Goal: Transaction & Acquisition: Purchase product/service

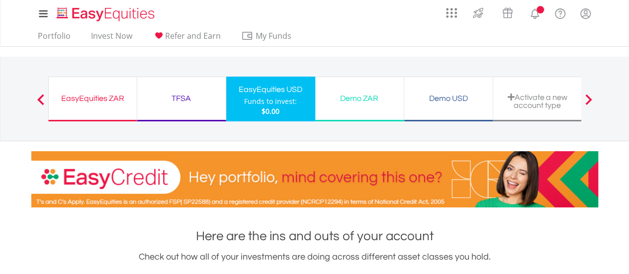
scroll to position [95, 189]
click at [443, 95] on div "Demo USD" at bounding box center [448, 98] width 77 height 14
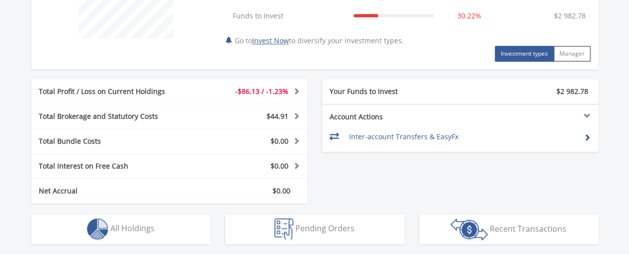
scroll to position [497, 0]
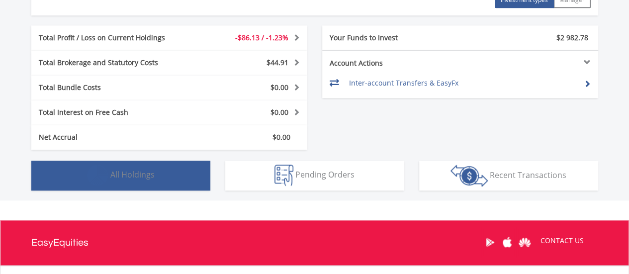
click at [152, 172] on span "All Holdings" at bounding box center [132, 174] width 44 height 11
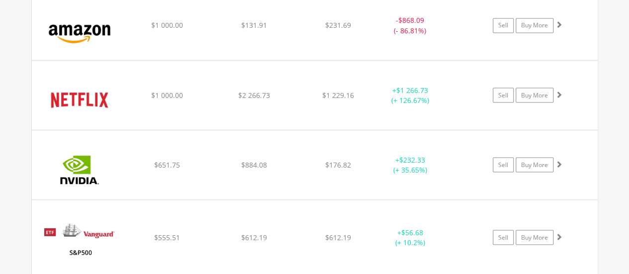
scroll to position [866, 0]
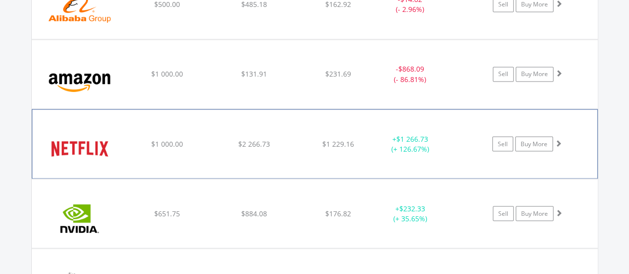
click at [274, 147] on div "﻿ Netflix Inc $1 000.00 $2 266.73 $1 229.16 + $1 266.73 (+ 126.67%) Sell Buy Mo…" at bounding box center [314, 143] width 565 height 69
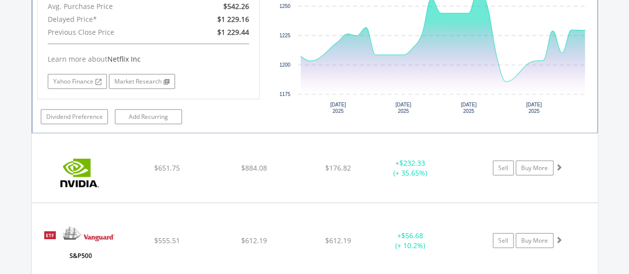
scroll to position [1164, 0]
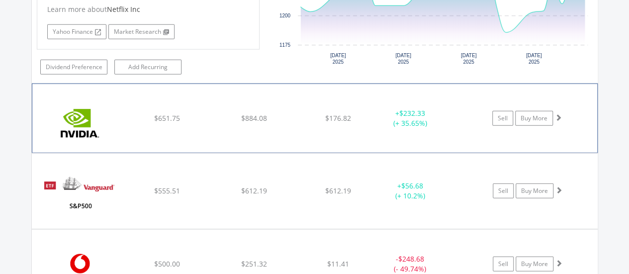
click at [281, 123] on div "﻿ Nvidia Corp $651.75 $884.08 $176.82 + $232.33 (+ 35.65%) Sell Buy More" at bounding box center [314, 118] width 565 height 69
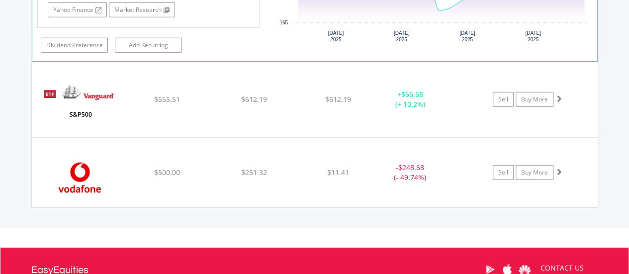
scroll to position [1462, 0]
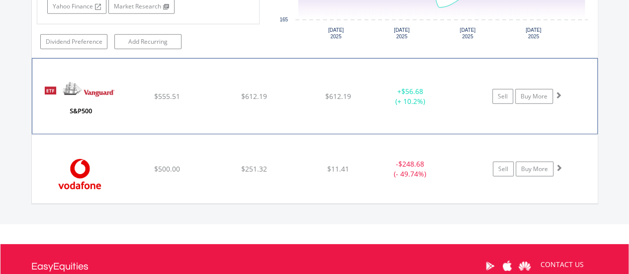
click at [297, 97] on div "﻿ Vanguard S&P 500 ETF $555.51 $612.19 $612.19 + $56.68 (+ 10.2%) Sell Buy More" at bounding box center [314, 96] width 565 height 75
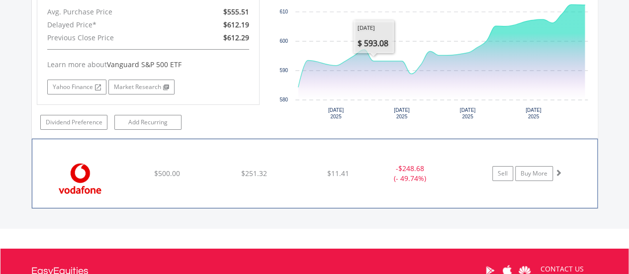
scroll to position [1711, 0]
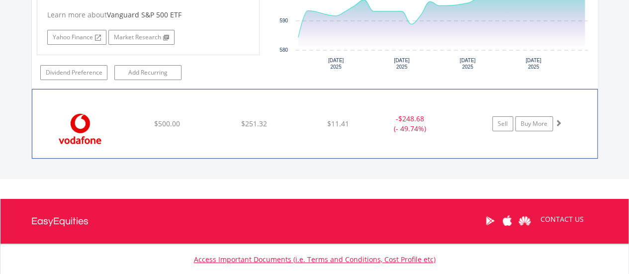
click at [303, 119] on div "$11.41" at bounding box center [338, 124] width 79 height 10
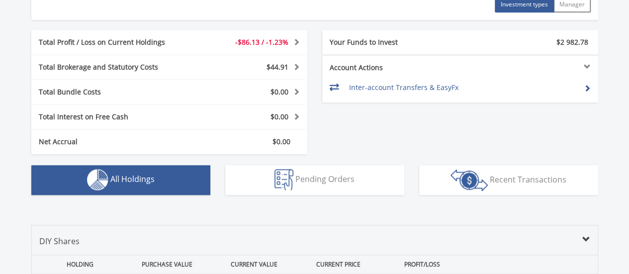
scroll to position [531, 0]
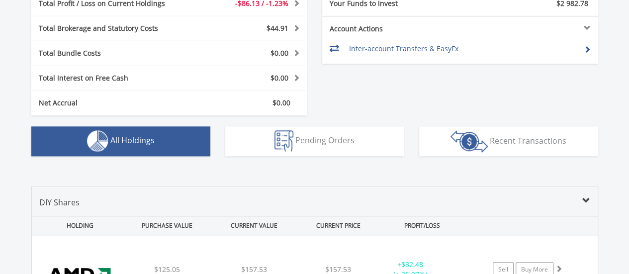
click at [143, 136] on span "All Holdings" at bounding box center [132, 140] width 44 height 11
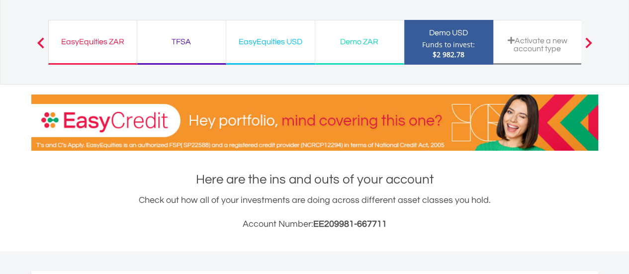
scroll to position [0, 0]
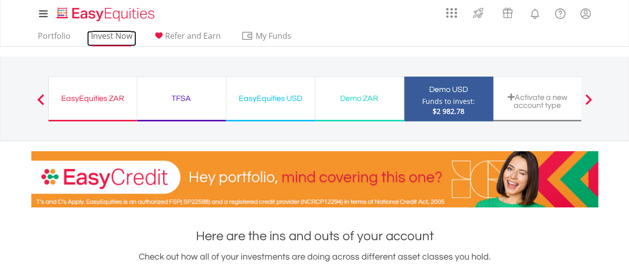
click at [112, 36] on link "Invest Now" at bounding box center [111, 38] width 49 height 15
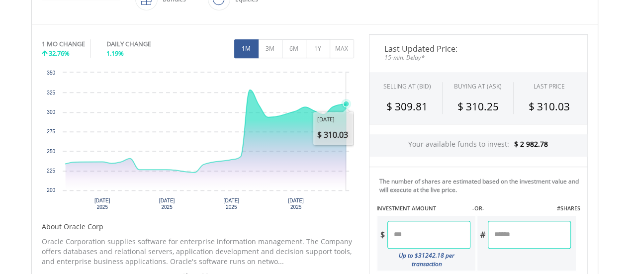
scroll to position [298, 0]
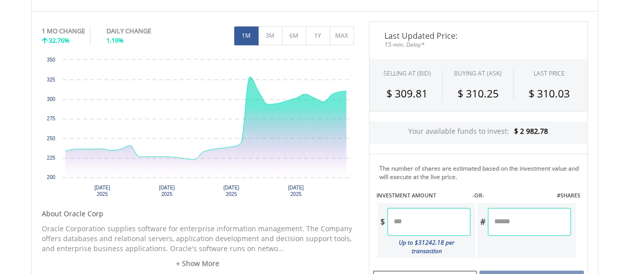
click at [509, 220] on input "number" at bounding box center [529, 222] width 83 height 28
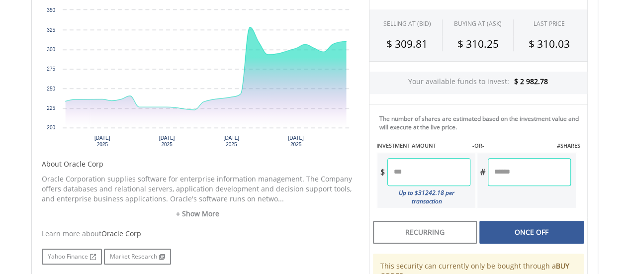
type input "*"
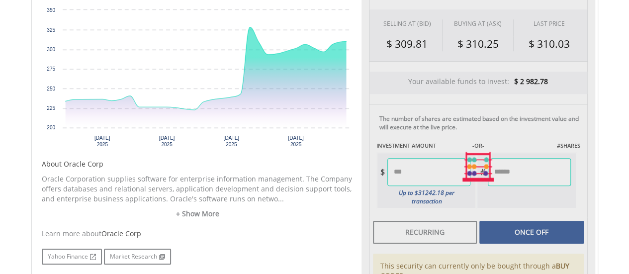
click at [529, 220] on div "Last Updated Price: 15-min. Delay* SELLING AT (BID) BUYING AT (ASK) LAST PRICE …" at bounding box center [478, 167] width 234 height 390
type input "******"
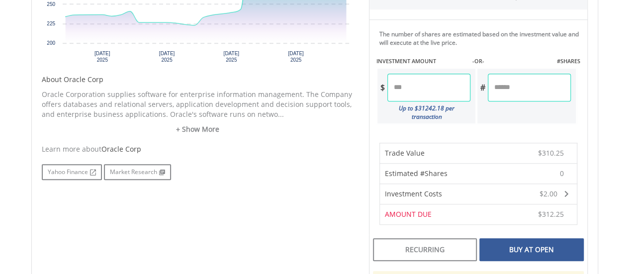
scroll to position [447, 0]
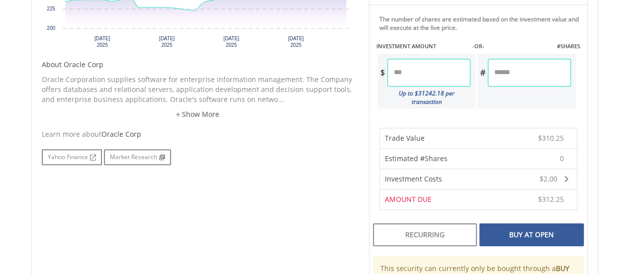
click at [525, 225] on div "Buy At Open" at bounding box center [531, 234] width 104 height 23
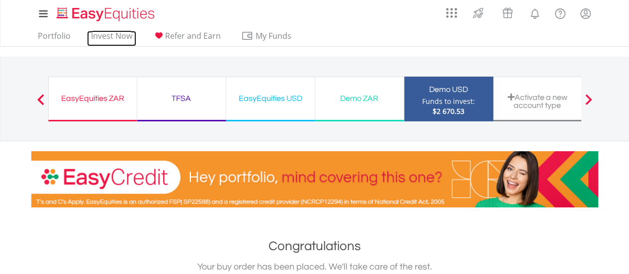
drag, startPoint x: 109, startPoint y: 33, endPoint x: 124, endPoint y: 81, distance: 50.0
click at [110, 33] on link "Invest Now" at bounding box center [111, 38] width 49 height 15
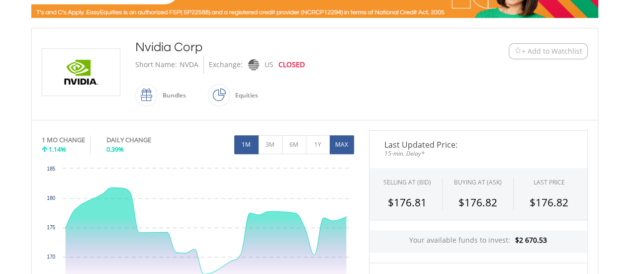
scroll to position [298, 0]
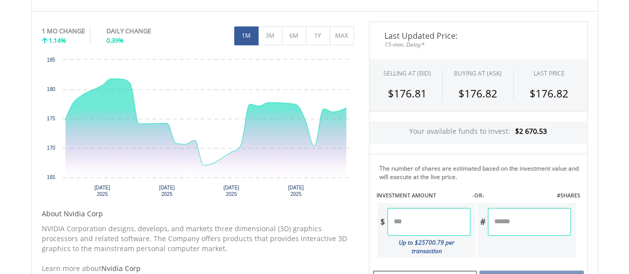
click at [504, 221] on input "number" at bounding box center [529, 222] width 83 height 28
type input "*"
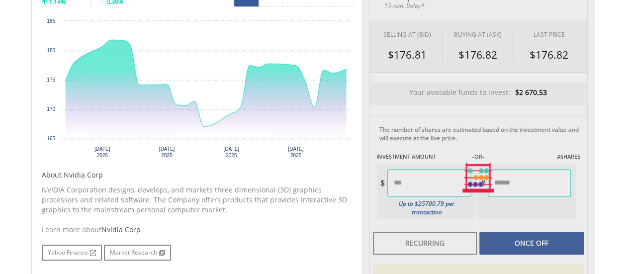
scroll to position [348, 0]
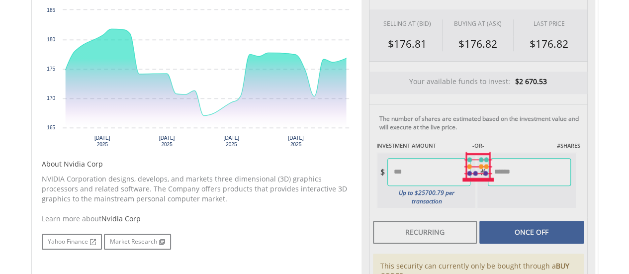
type input "******"
click at [532, 224] on div at bounding box center [478, 167] width 234 height 390
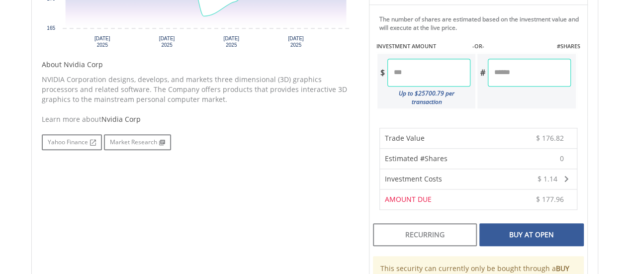
scroll to position [497, 0]
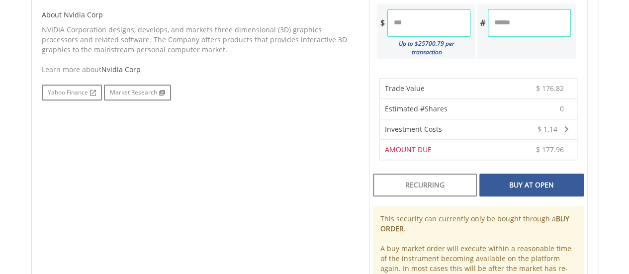
click at [519, 175] on div "Buy At Open" at bounding box center [531, 184] width 104 height 23
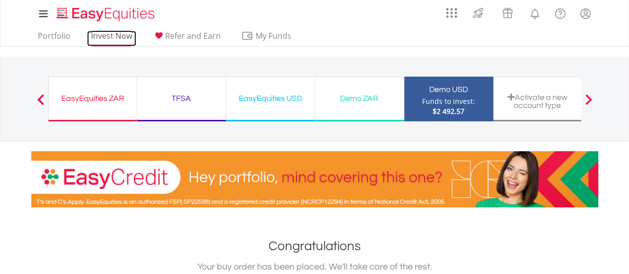
click at [119, 36] on link "Invest Now" at bounding box center [111, 38] width 49 height 15
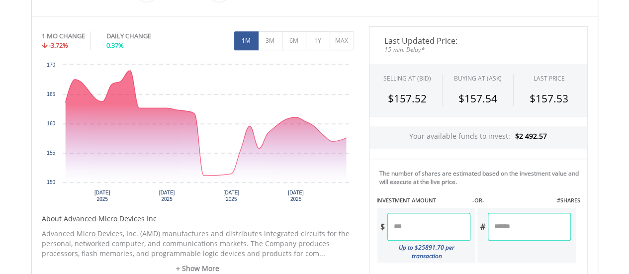
scroll to position [298, 0]
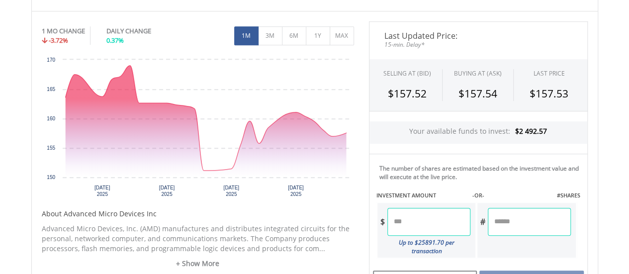
click at [499, 220] on input "number" at bounding box center [529, 222] width 83 height 28
type input "*"
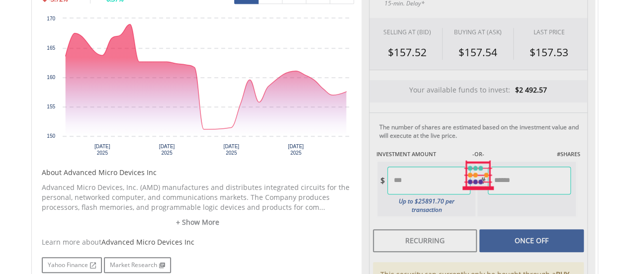
type input "******"
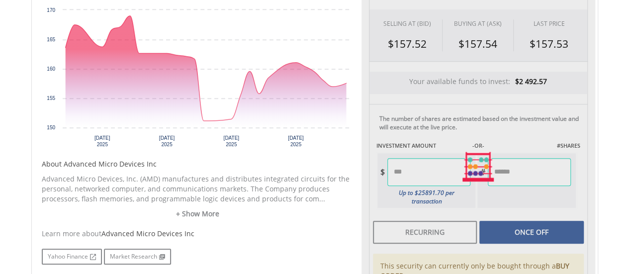
click at [522, 222] on div at bounding box center [478, 167] width 234 height 390
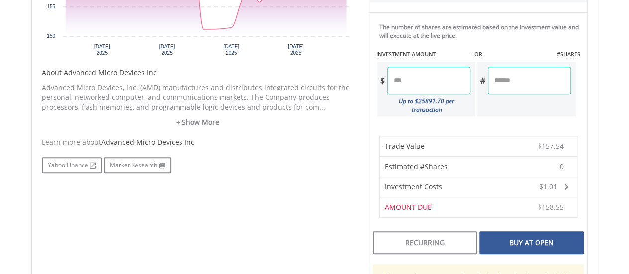
scroll to position [497, 0]
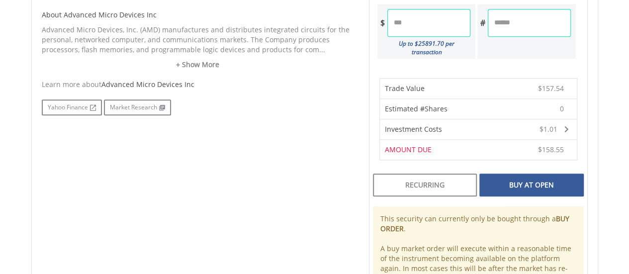
click at [532, 173] on div "Buy At Open" at bounding box center [531, 184] width 104 height 23
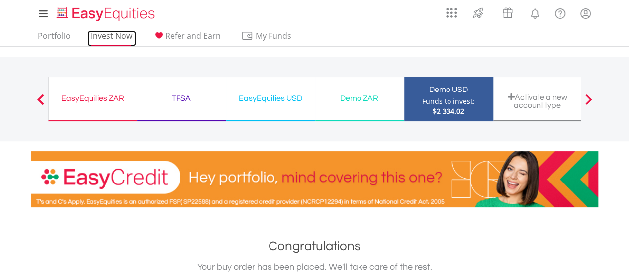
click at [117, 34] on link "Invest Now" at bounding box center [111, 38] width 49 height 15
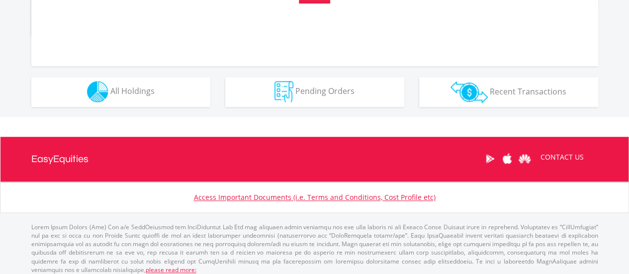
scroll to position [430, 0]
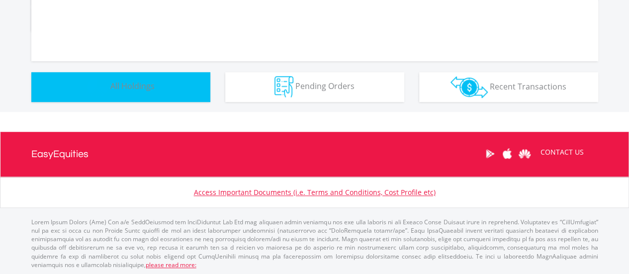
click at [134, 83] on span "All Holdings" at bounding box center [132, 86] width 44 height 11
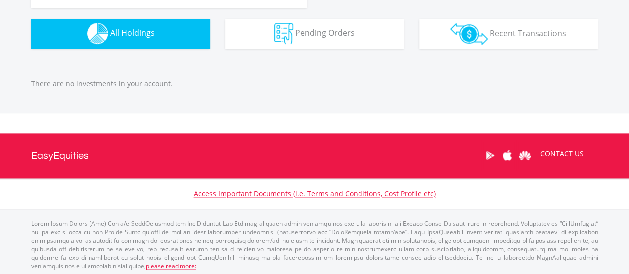
scroll to position [617, 0]
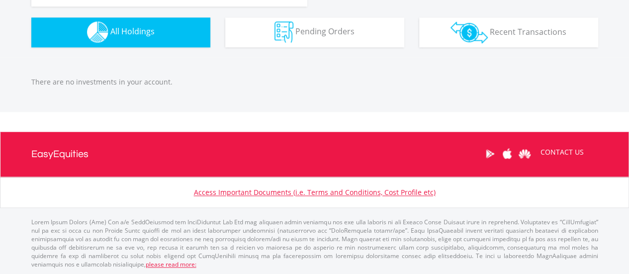
click at [132, 36] on button "Holdings All Holdings" at bounding box center [120, 32] width 179 height 30
click at [122, 36] on button "Holdings All Holdings" at bounding box center [120, 32] width 179 height 30
click at [133, 30] on span "All Holdings" at bounding box center [132, 31] width 44 height 11
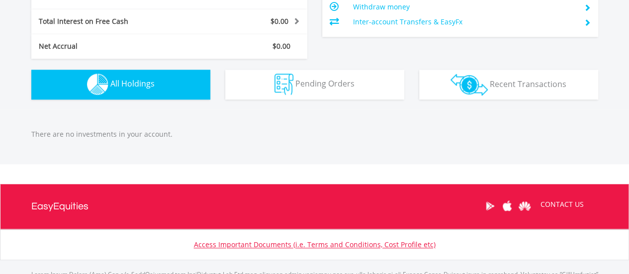
scroll to position [517, 0]
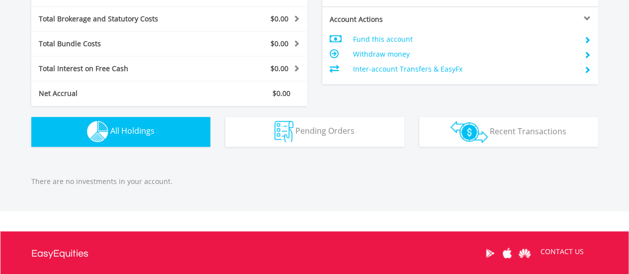
click at [137, 125] on span "All Holdings" at bounding box center [132, 130] width 44 height 11
click at [151, 124] on button "Holdings All Holdings" at bounding box center [120, 132] width 179 height 30
click at [150, 124] on button "Holdings All Holdings" at bounding box center [120, 132] width 179 height 30
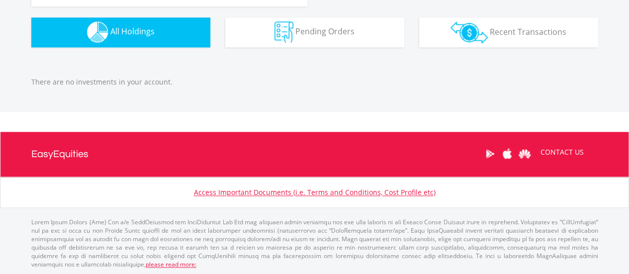
click at [124, 38] on button "Holdings All Holdings" at bounding box center [120, 32] width 179 height 30
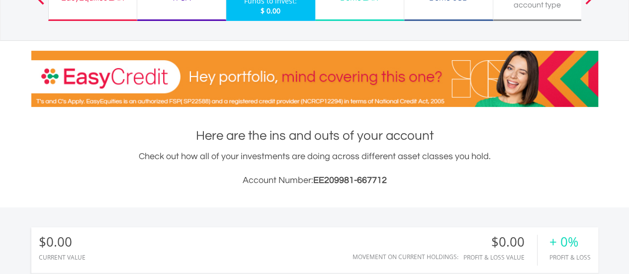
scroll to position [70, 0]
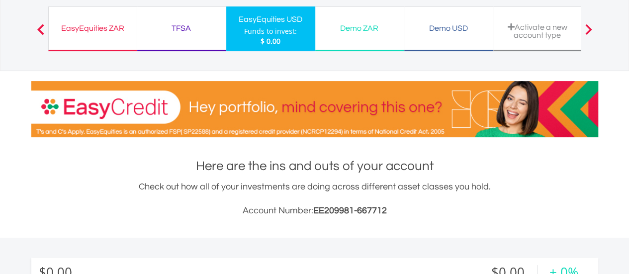
click at [449, 25] on div "Demo USD" at bounding box center [448, 28] width 77 height 14
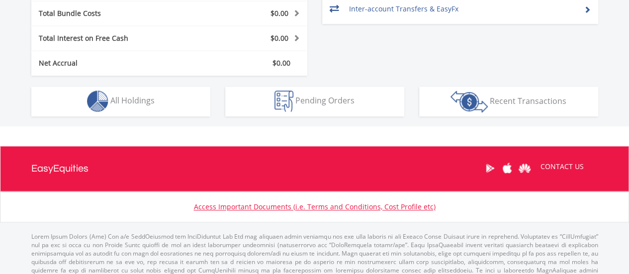
scroll to position [596, 0]
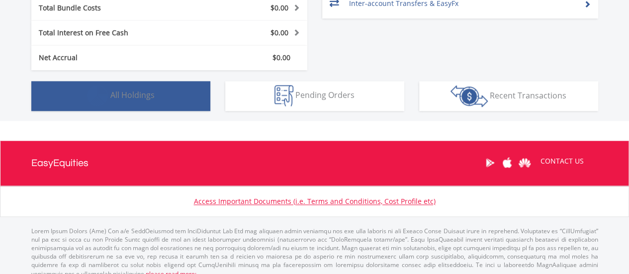
click at [120, 90] on span "All Holdings" at bounding box center [132, 94] width 44 height 11
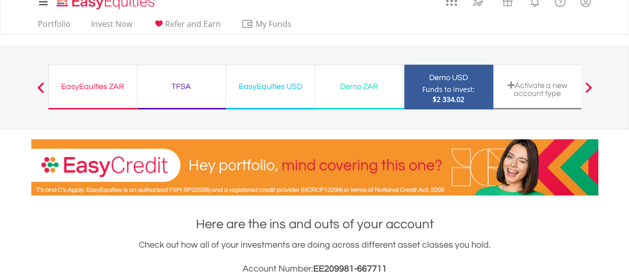
scroll to position [0, 0]
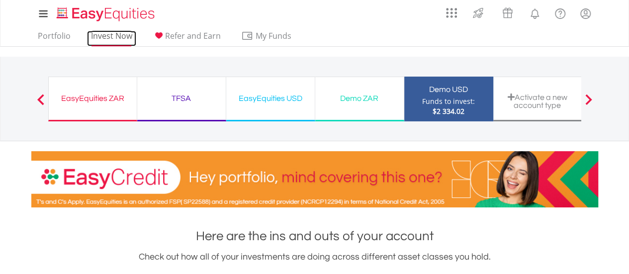
click at [113, 36] on link "Invest Now" at bounding box center [111, 38] width 49 height 15
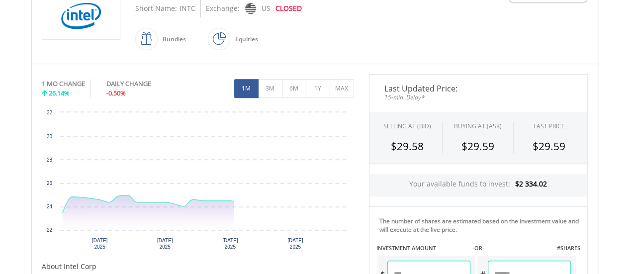
scroll to position [348, 0]
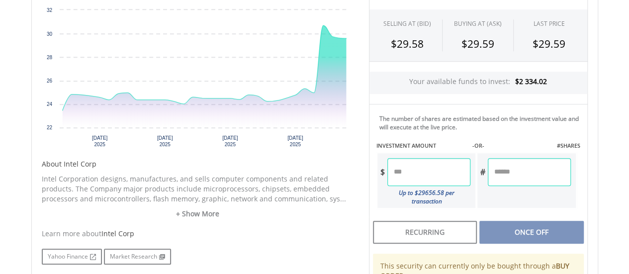
click at [507, 171] on input "number" at bounding box center [529, 172] width 83 height 28
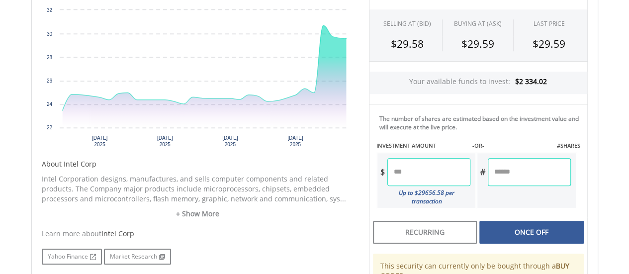
type input "*"
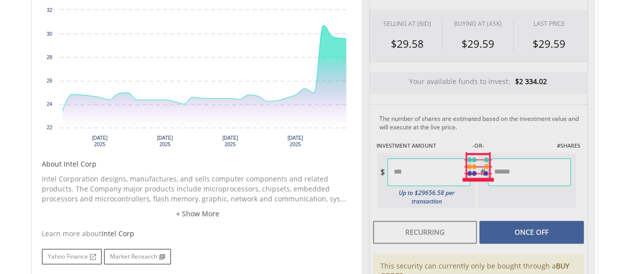
click at [522, 219] on div "Last Updated Price: 15-min. Delay* SELLING AT (BID) BUYING AT (ASK) LAST PRICE …" at bounding box center [478, 167] width 234 height 390
type input "*****"
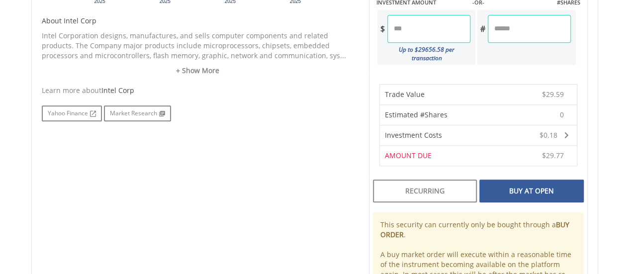
scroll to position [497, 0]
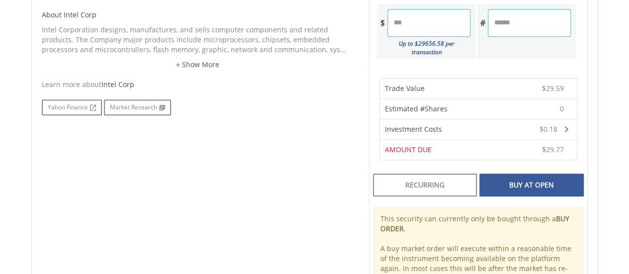
click at [534, 173] on div "Buy At Open" at bounding box center [531, 184] width 104 height 23
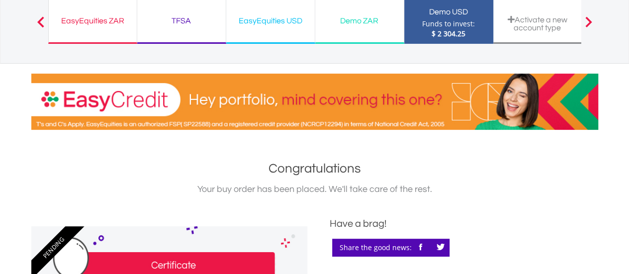
scroll to position [50, 0]
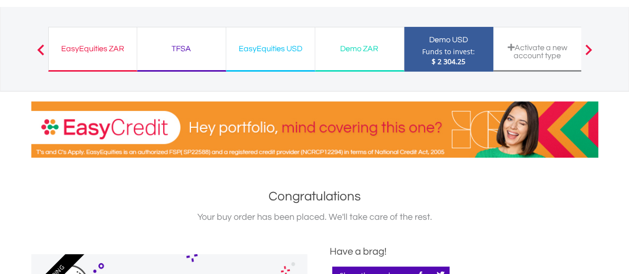
click at [446, 49] on div "Funds to invest:" at bounding box center [448, 52] width 53 height 10
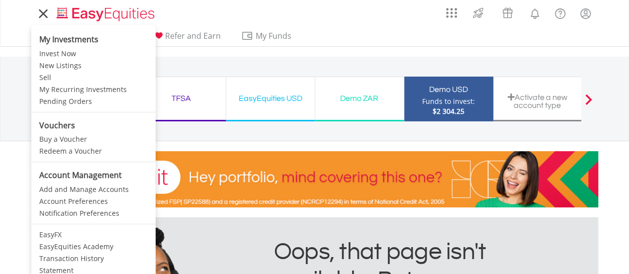
click at [44, 12] on icon at bounding box center [42, 13] width 7 height 7
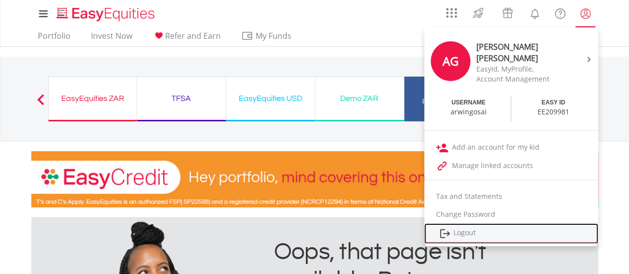
click at [470, 228] on link "Logout" at bounding box center [511, 233] width 174 height 20
